Goal: Information Seeking & Learning: Learn about a topic

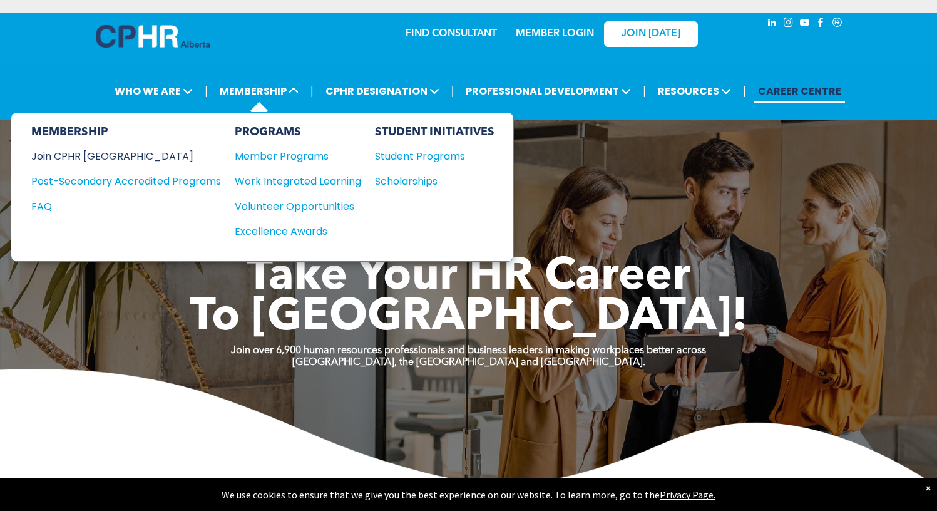
click at [98, 148] on div "Join CPHR [GEOGRAPHIC_DATA]" at bounding box center [116, 156] width 171 height 16
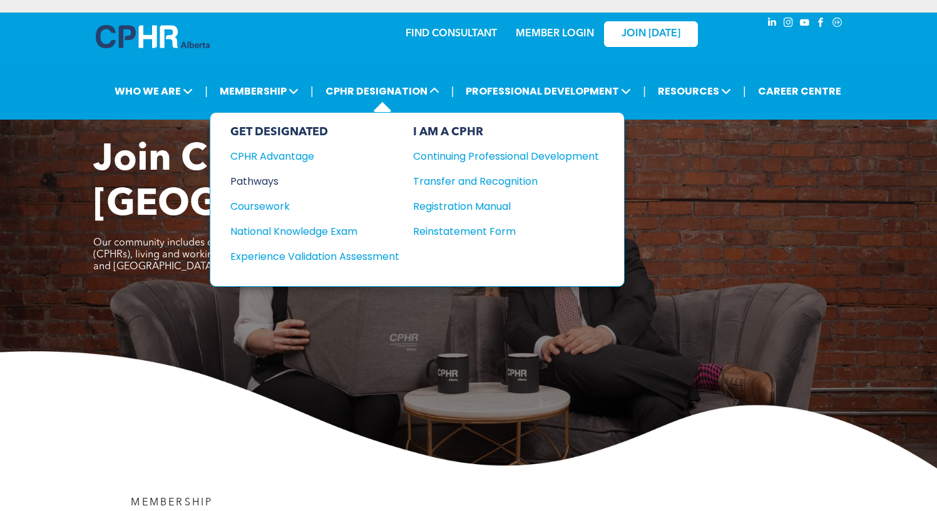
click at [274, 173] on div "Pathways" at bounding box center [306, 181] width 152 height 16
